Goal: Navigation & Orientation: Find specific page/section

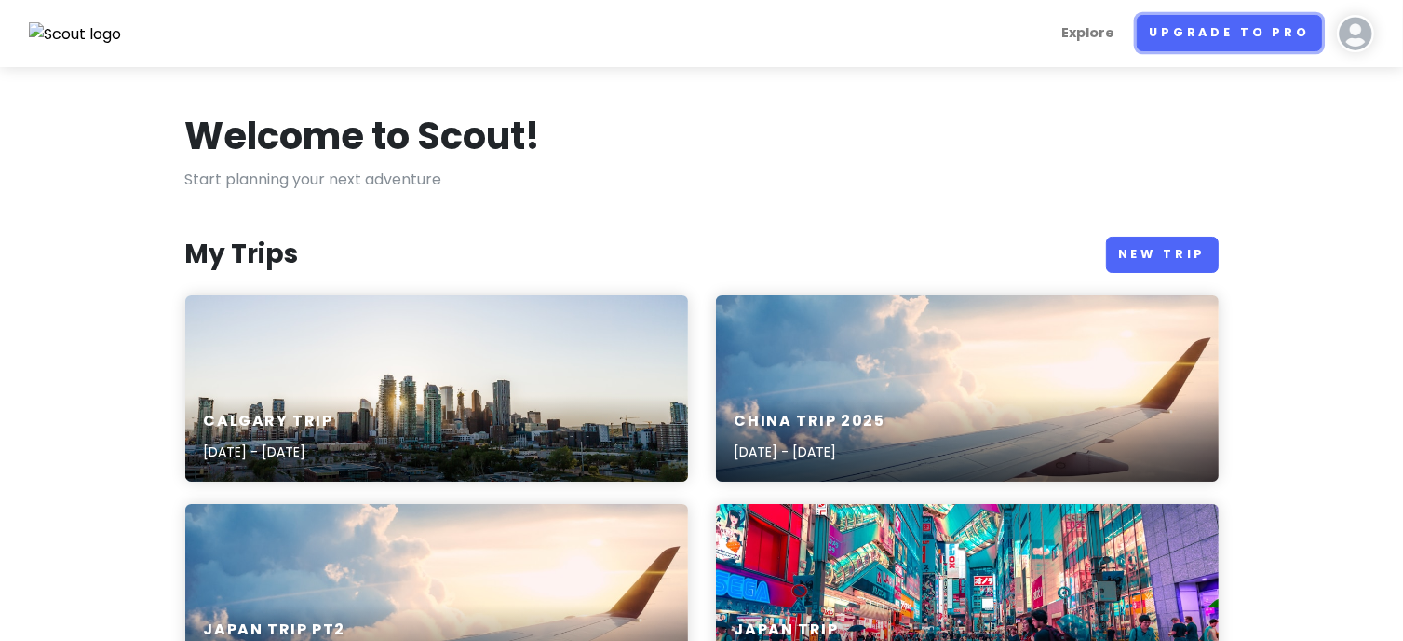
click at [1233, 42] on link "Upgrade to Pro" at bounding box center [1229, 33] width 185 height 36
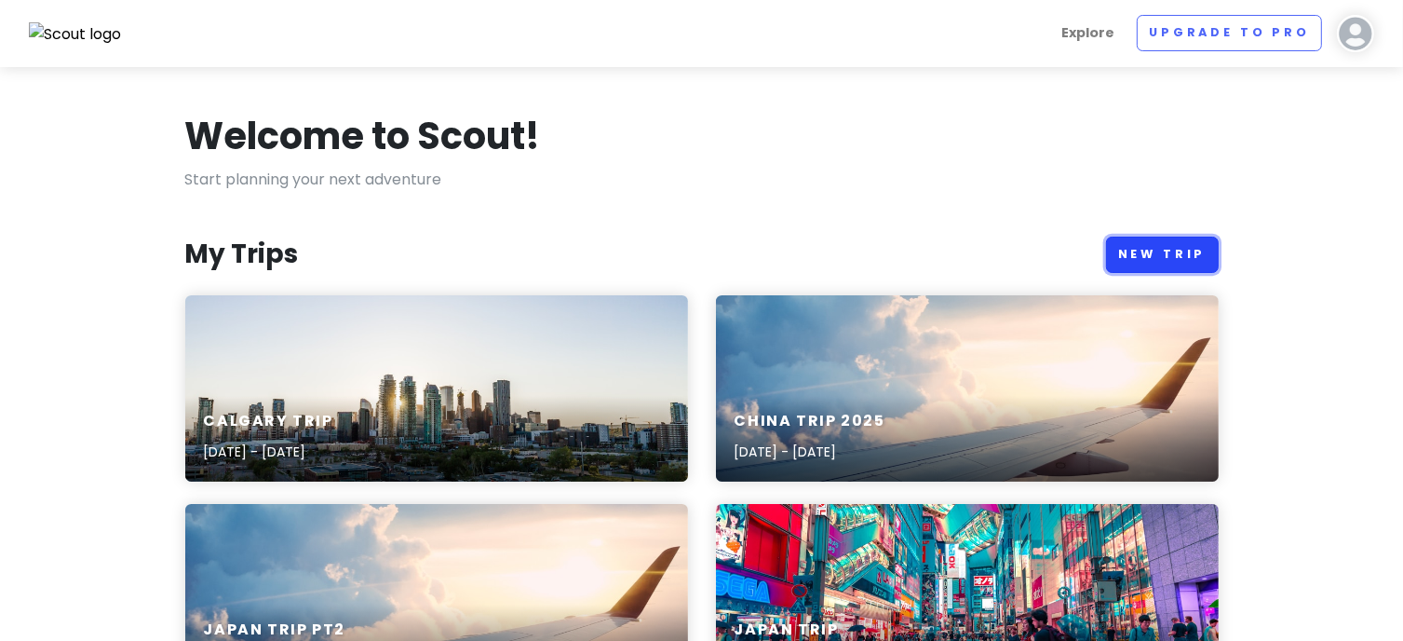
click at [1162, 253] on link "New Trip" at bounding box center [1162, 255] width 113 height 36
click at [584, 334] on div "Calgary Trip [DATE] - [DATE]" at bounding box center [436, 388] width 503 height 186
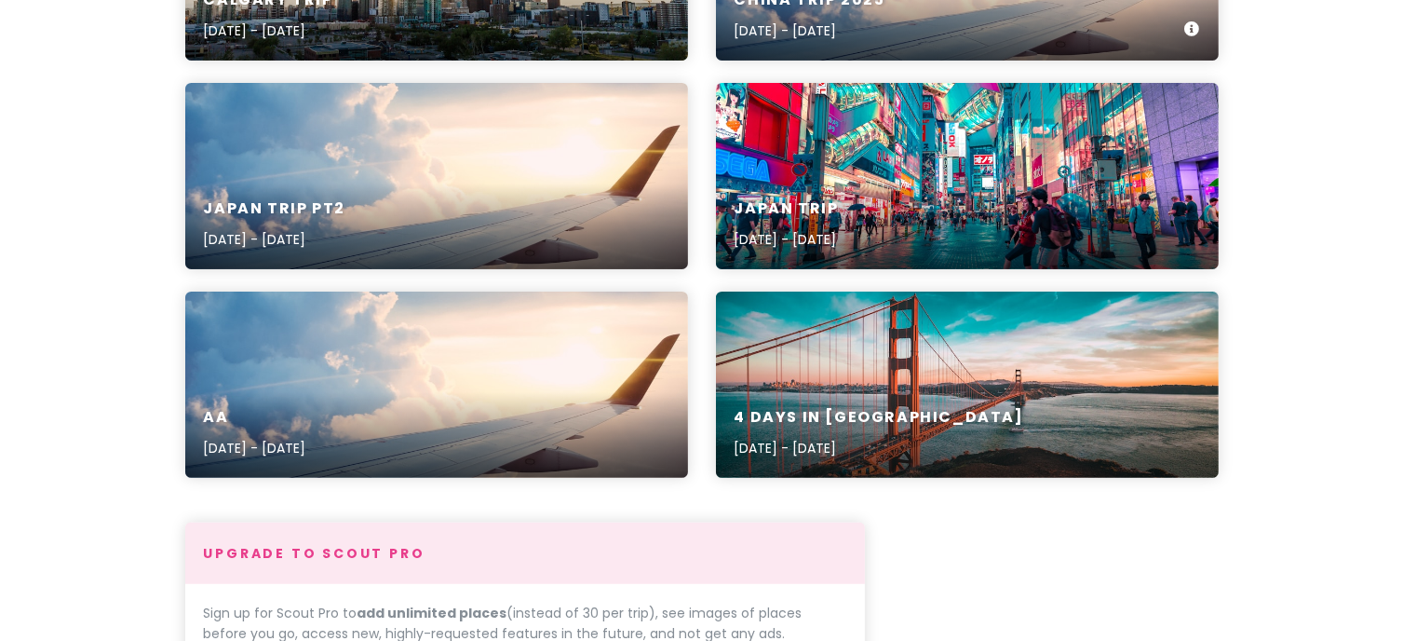
scroll to position [428, 0]
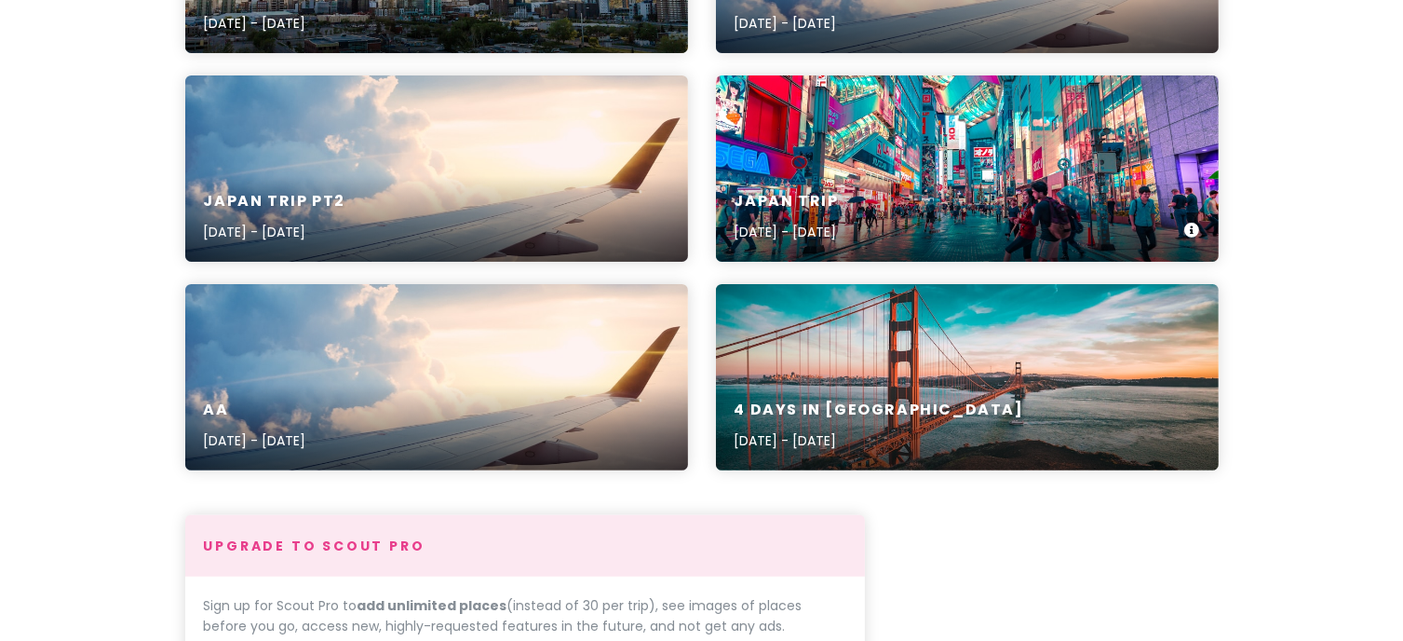
click at [977, 175] on div "Japan Trip [DATE] - [DATE]" at bounding box center [967, 217] width 503 height 88
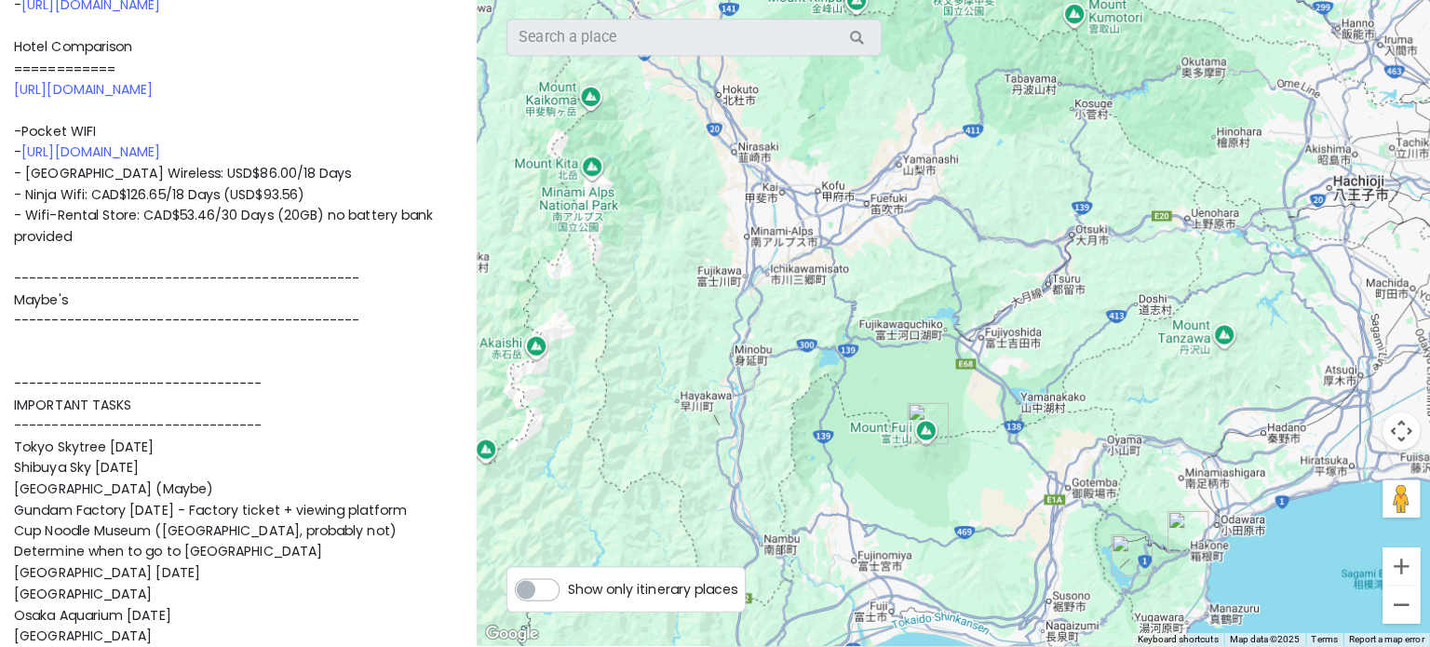
scroll to position [777, 0]
click at [145, 161] on link "[URL][DOMAIN_NAME]" at bounding box center [90, 151] width 138 height 19
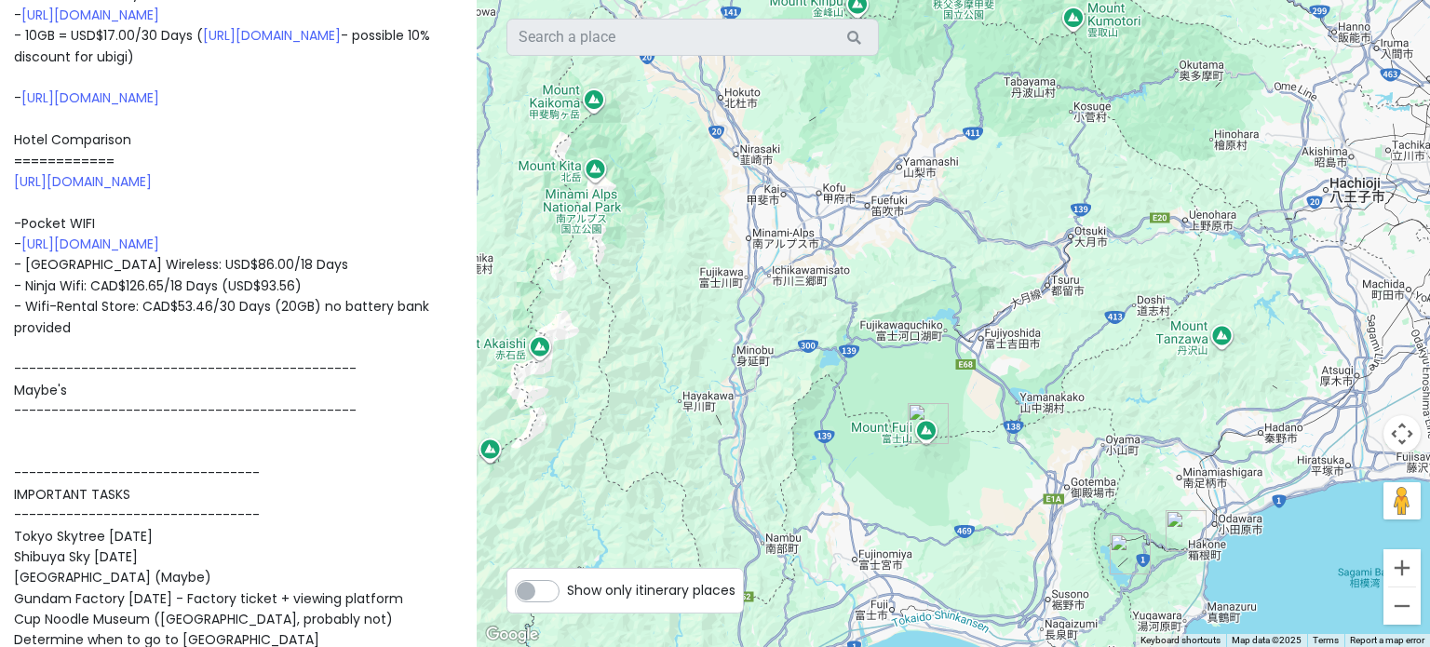
scroll to position [684, 0]
click at [140, 254] on link "[URL][DOMAIN_NAME]" at bounding box center [90, 245] width 138 height 19
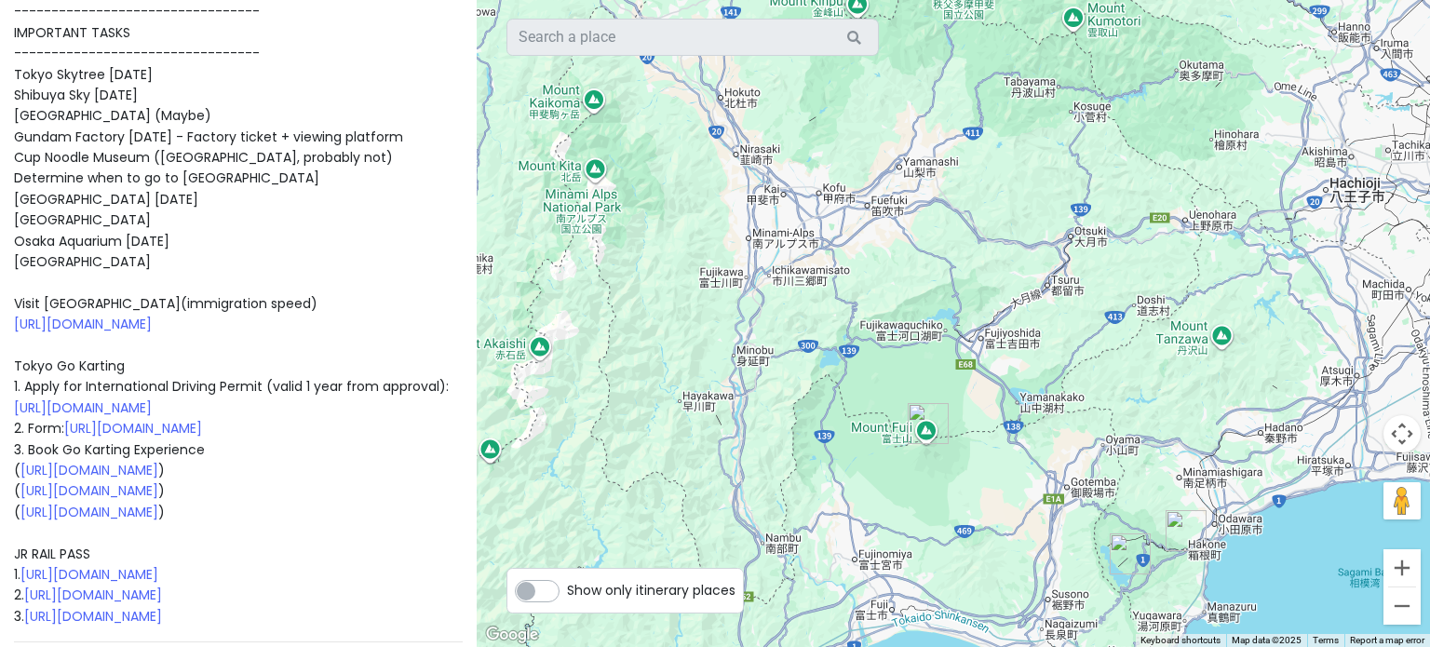
scroll to position [1149, 0]
click at [152, 331] on link "[URL][DOMAIN_NAME]" at bounding box center [83, 322] width 138 height 19
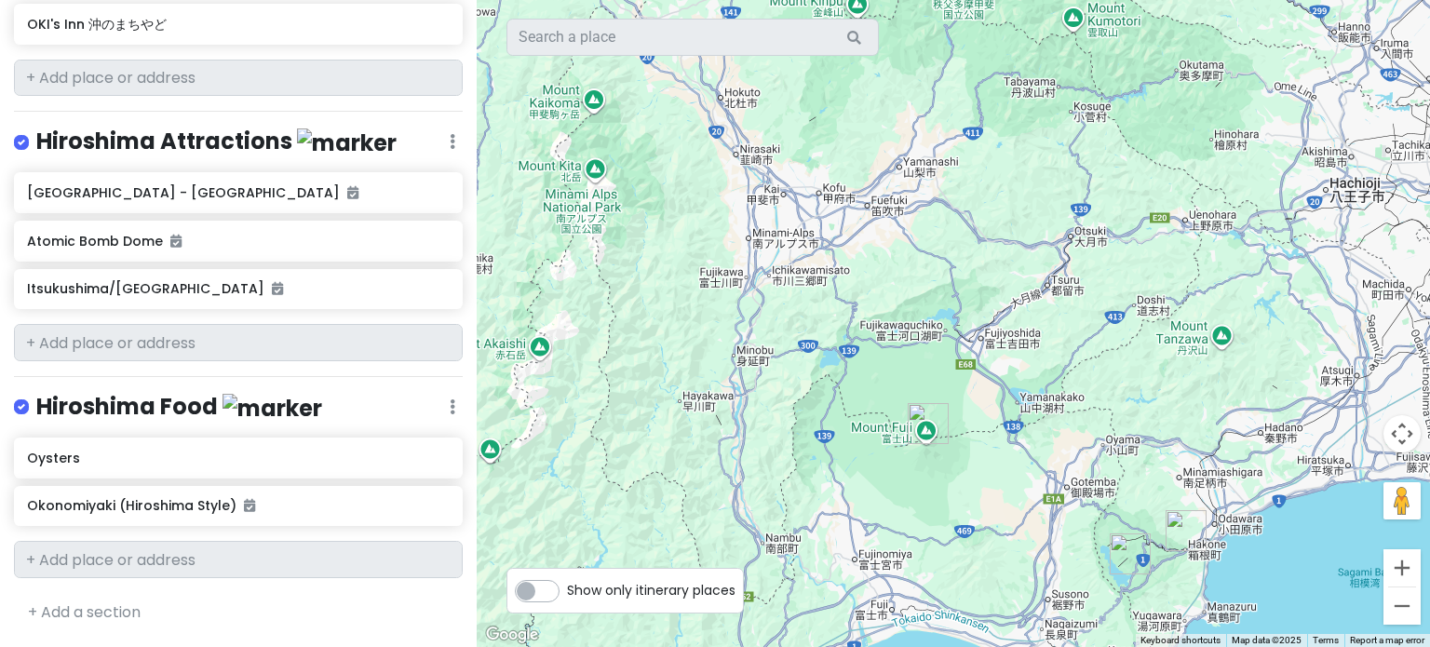
scroll to position [8217, 0]
